Goal: Use online tool/utility: Utilize a website feature to perform a specific function

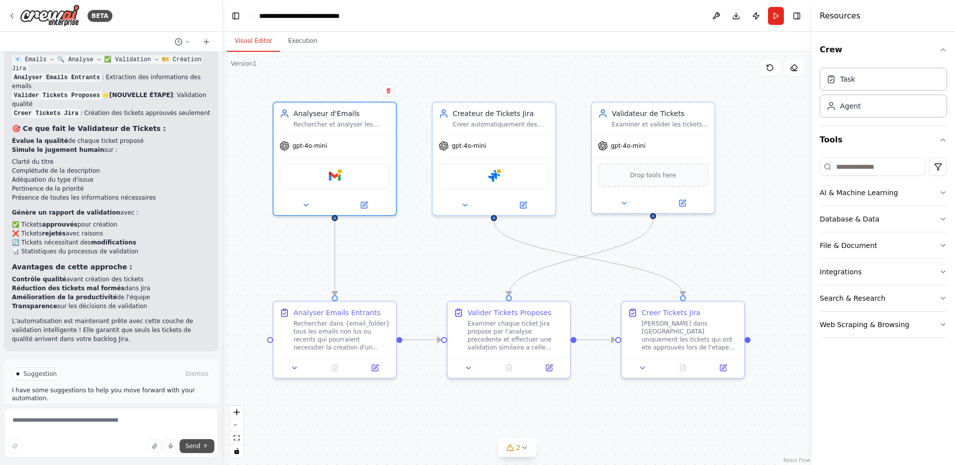
click at [206, 449] on button "Send" at bounding box center [197, 446] width 35 height 14
click at [133, 417] on textarea at bounding box center [111, 432] width 214 height 50
click at [188, 41] on icon at bounding box center [187, 41] width 3 height 1
click at [188, 40] on div at bounding box center [111, 232] width 223 height 465
click at [523, 450] on icon at bounding box center [524, 447] width 8 height 8
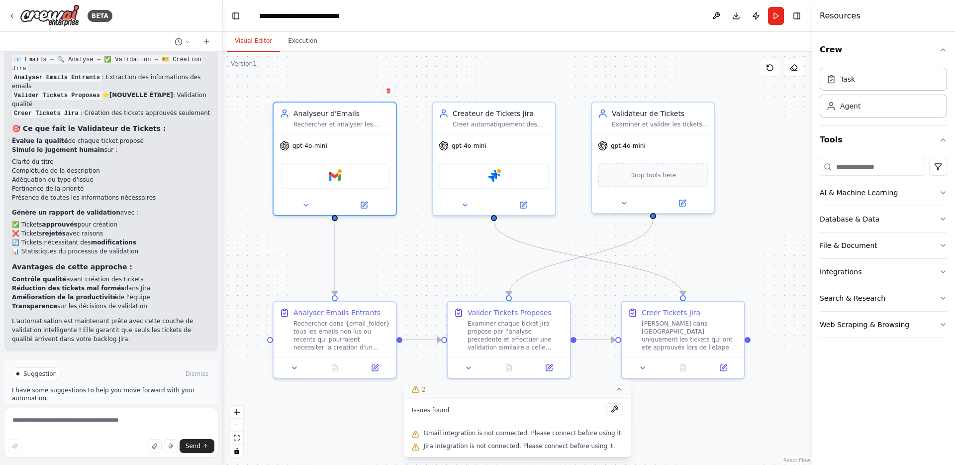
click at [671, 447] on div ".deletable-edge-delete-btn { width: 20px; height: 20px; border: 0px solid #ffff…" at bounding box center [517, 258] width 589 height 413
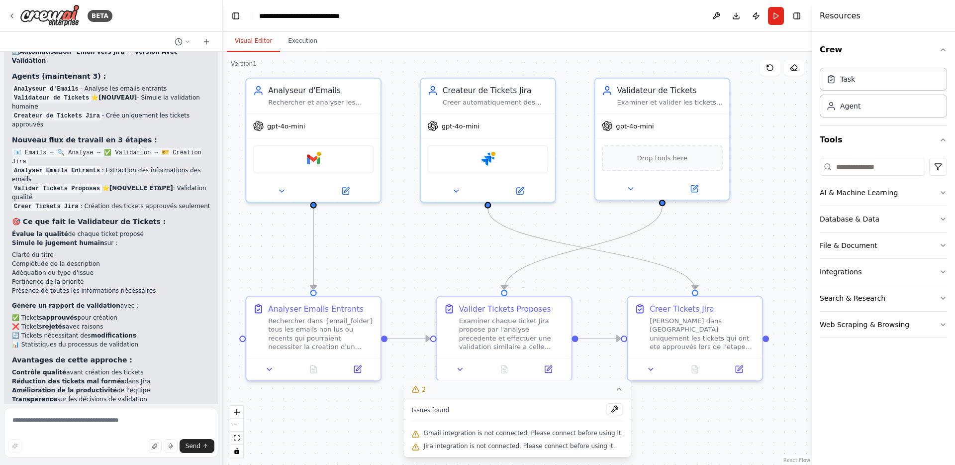
scroll to position [1740, 0]
click at [748, 26] on header "**********" at bounding box center [517, 16] width 589 height 32
click at [717, 17] on button at bounding box center [716, 16] width 16 height 18
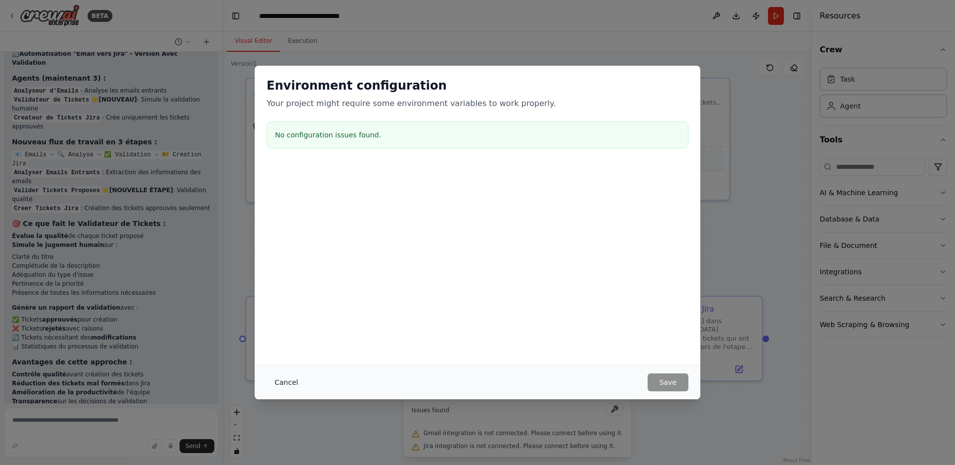
click at [290, 382] on button "Cancel" at bounding box center [286, 382] width 39 height 18
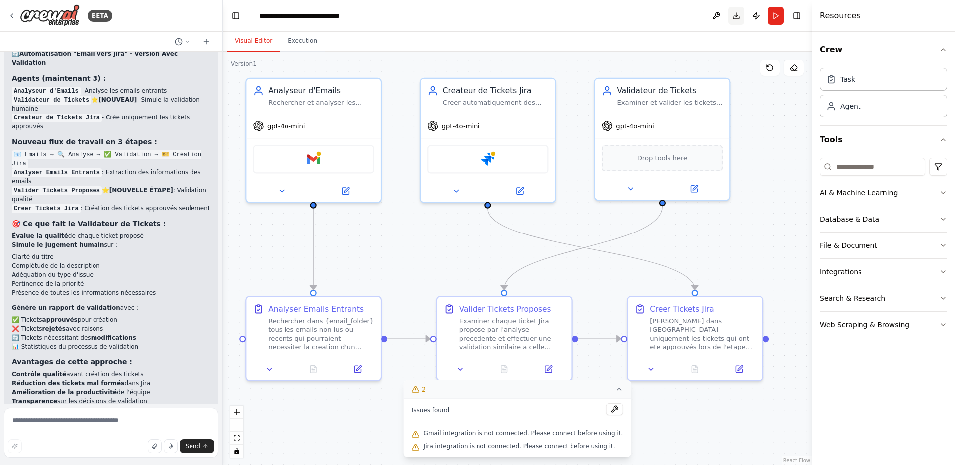
click at [736, 15] on button "Download" at bounding box center [736, 16] width 16 height 18
click at [781, 130] on div ".deletable-edge-delete-btn { width: 20px; height: 20px; border: 0px solid #ffff…" at bounding box center [517, 258] width 589 height 413
click at [796, 17] on button "Toggle Right Sidebar" at bounding box center [797, 16] width 14 height 14
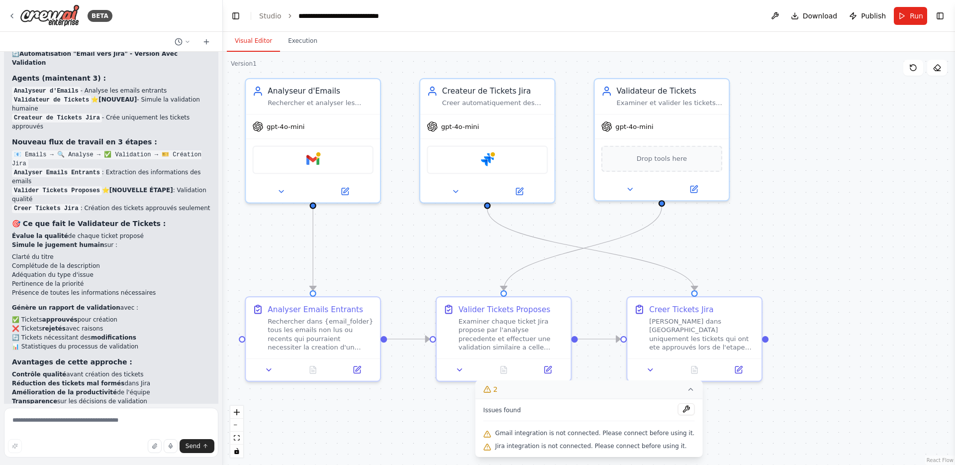
click at [751, 425] on div ".deletable-edge-delete-btn { width: 20px; height: 20px; border: 0px solid #ffff…" at bounding box center [589, 258] width 732 height 413
click at [687, 388] on icon at bounding box center [691, 389] width 8 height 8
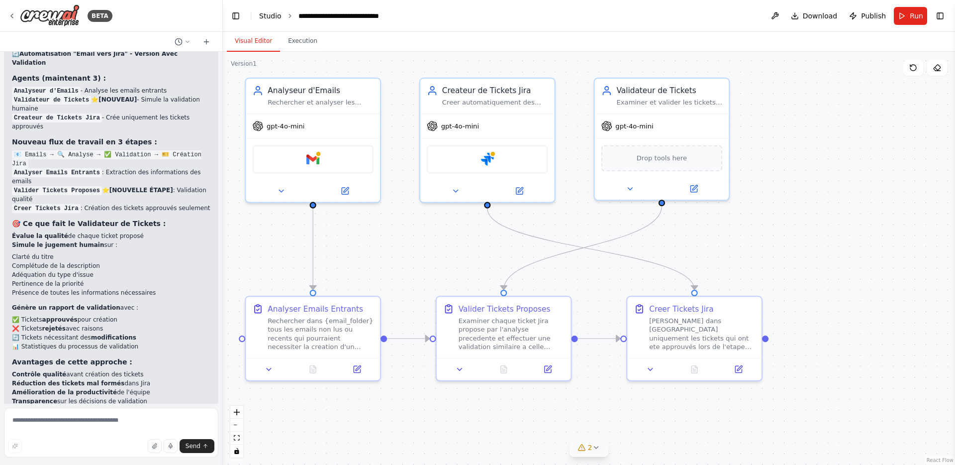
click at [266, 17] on link "Studio" at bounding box center [270, 16] width 22 height 8
